Goal: Information Seeking & Learning: Find specific page/section

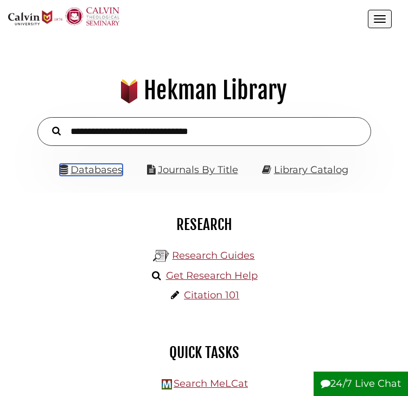
click at [100, 176] on link "Databases" at bounding box center [91, 170] width 63 height 12
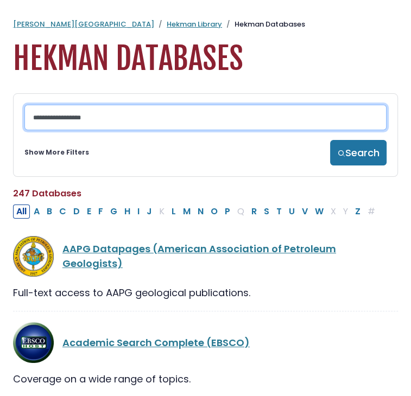
click at [109, 115] on input "Search database by title or keyword" at bounding box center [205, 118] width 362 height 26
type input "******"
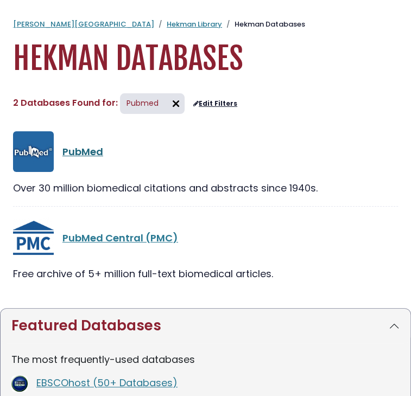
click at [79, 154] on link "PubMed" at bounding box center [82, 152] width 41 height 14
